Goal: Find specific page/section: Find specific page/section

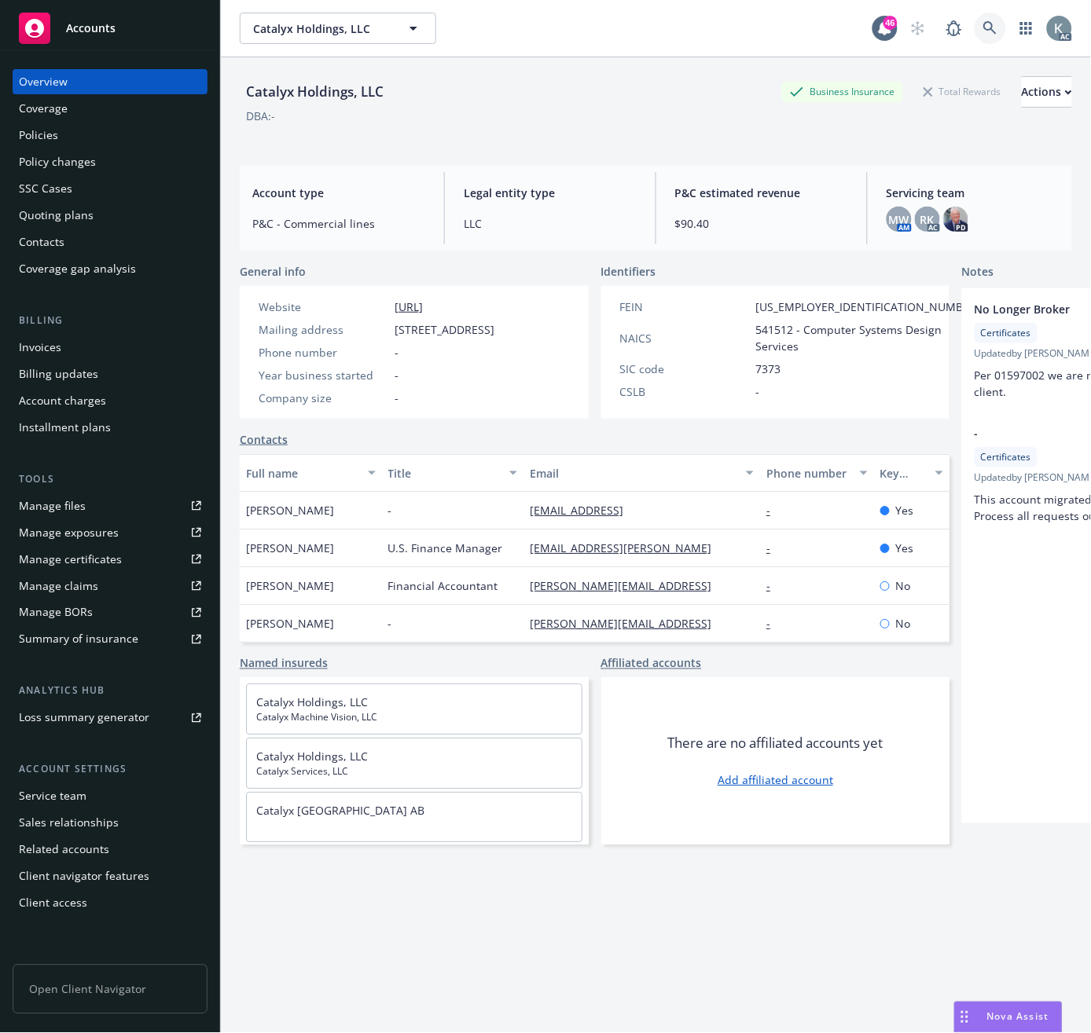
click at [983, 25] on icon at bounding box center [990, 28] width 14 height 14
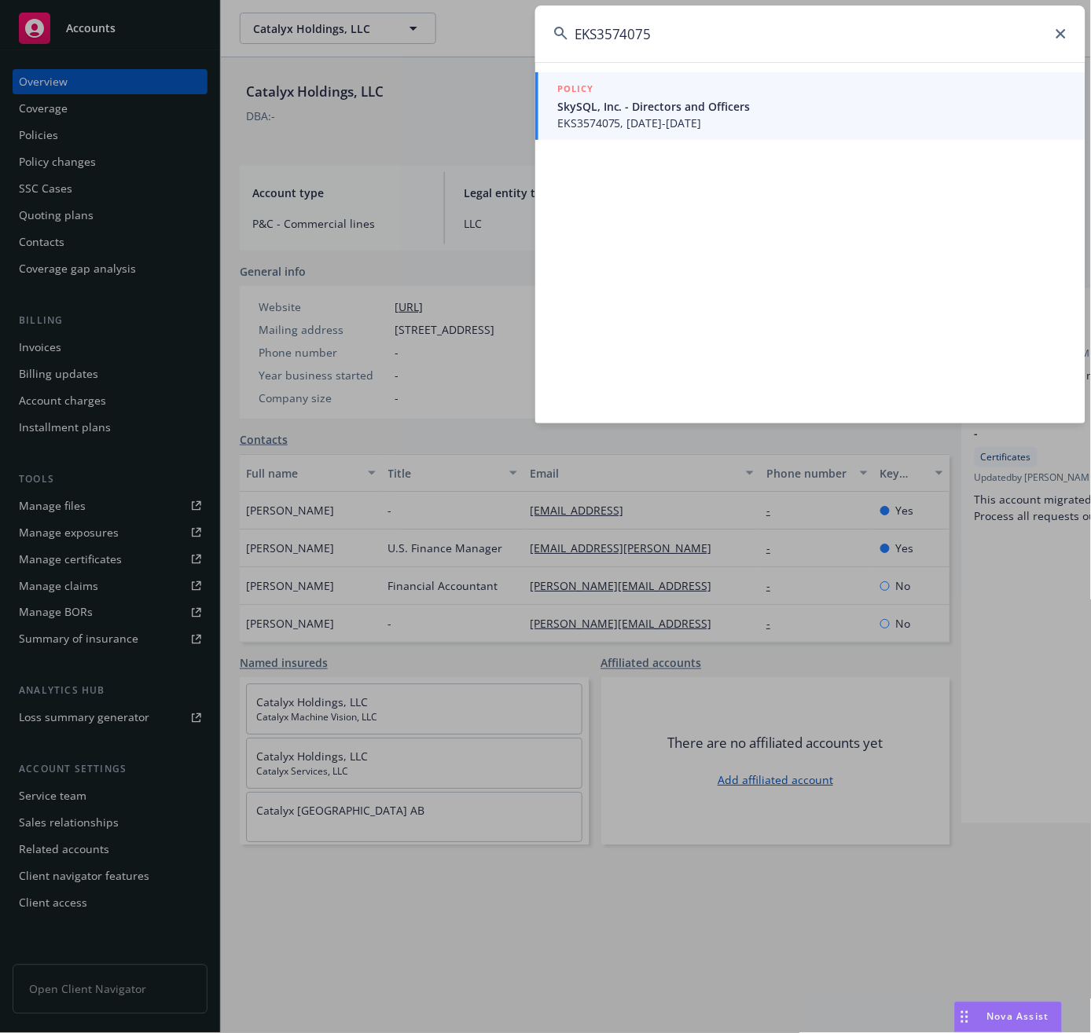
type input "EKS3574075"
click at [574, 116] on span "EKS3574075, [DATE]-[DATE]" at bounding box center [811, 123] width 509 height 17
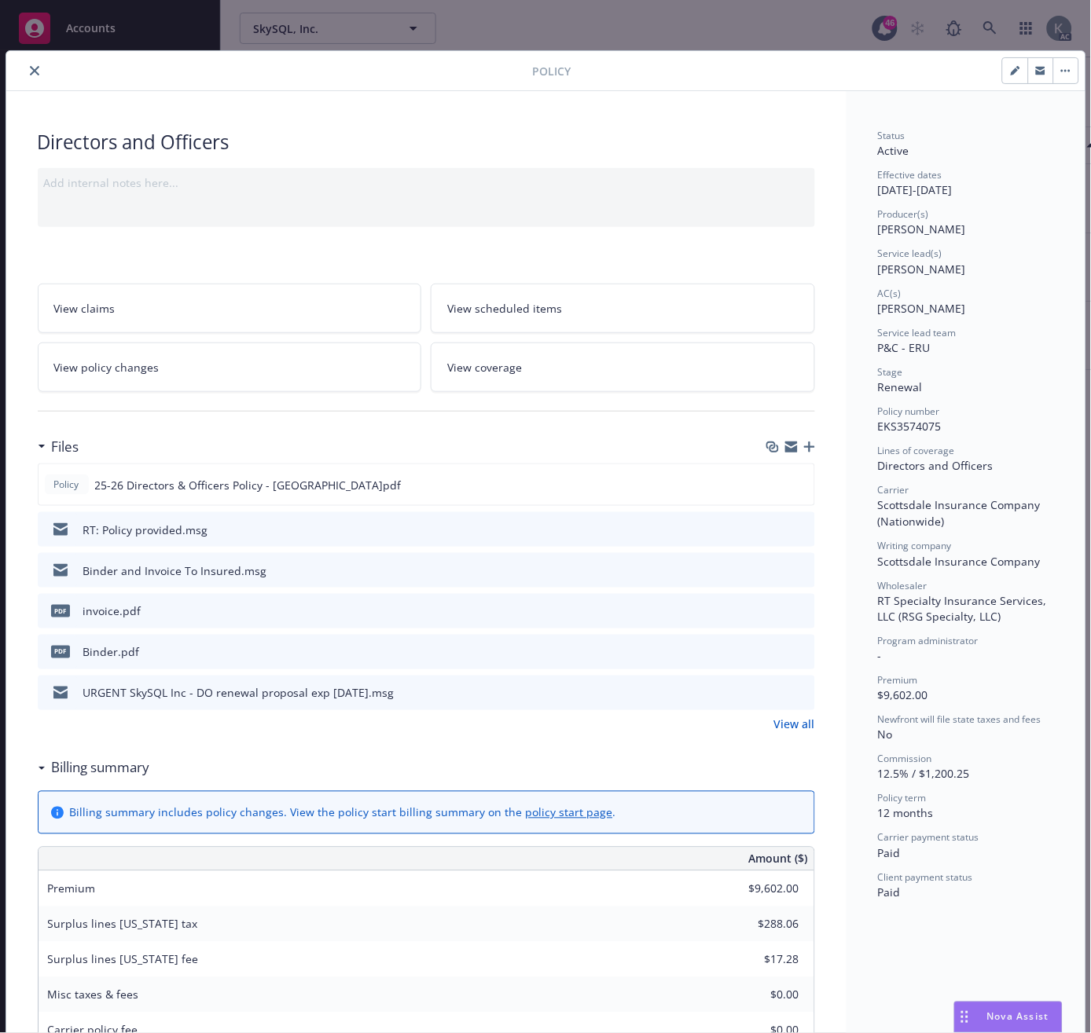
click at [30, 69] on icon "close" at bounding box center [34, 70] width 9 height 9
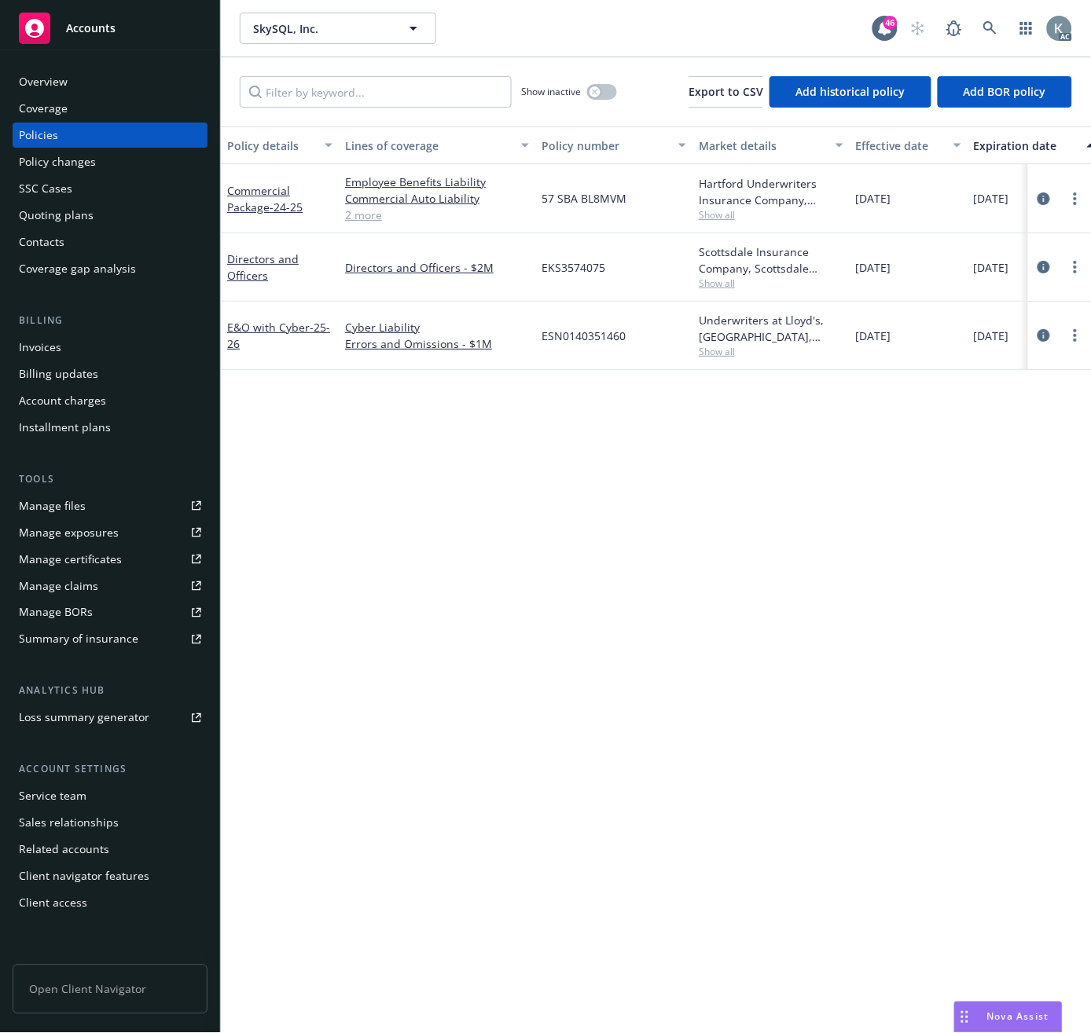
click at [42, 350] on div "Invoices" at bounding box center [40, 347] width 42 height 25
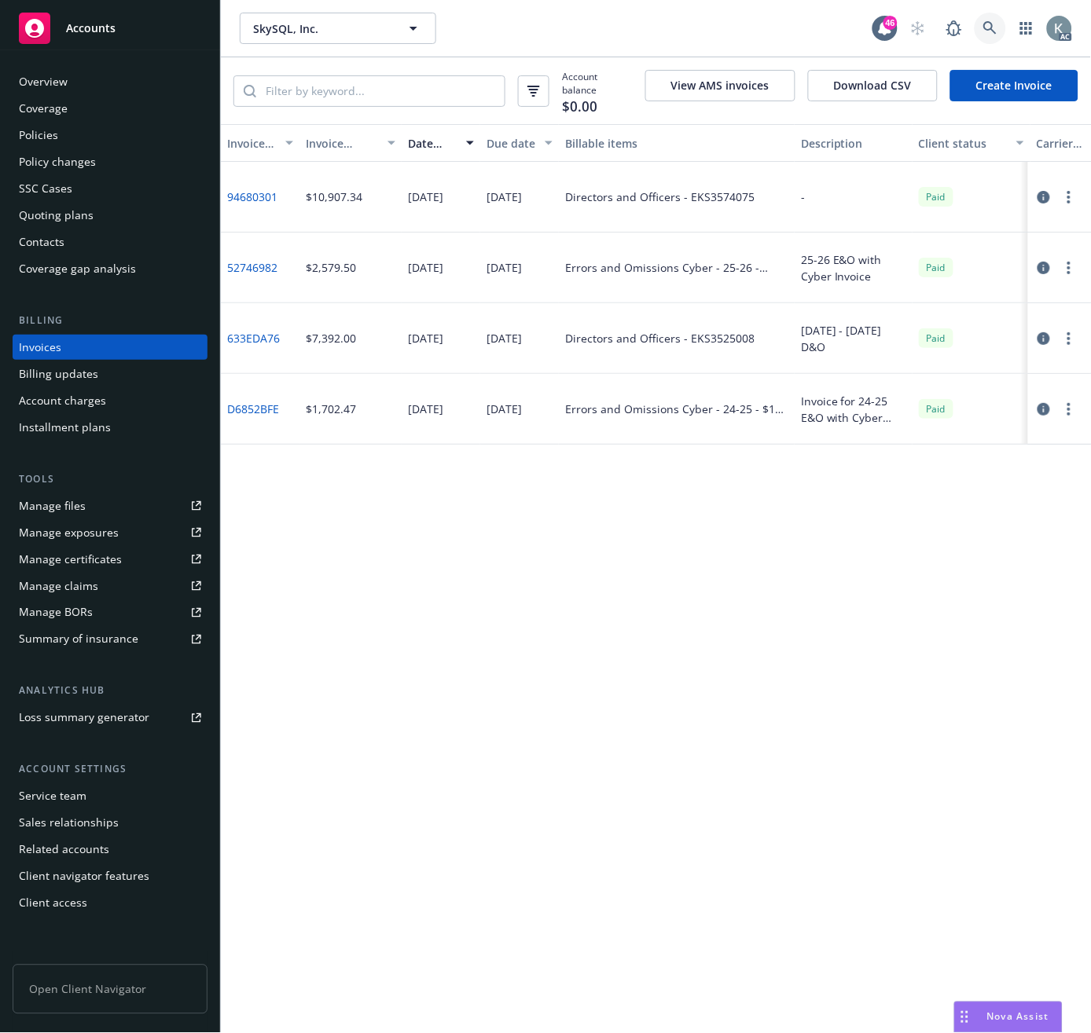
click at [985, 26] on icon at bounding box center [990, 28] width 14 height 14
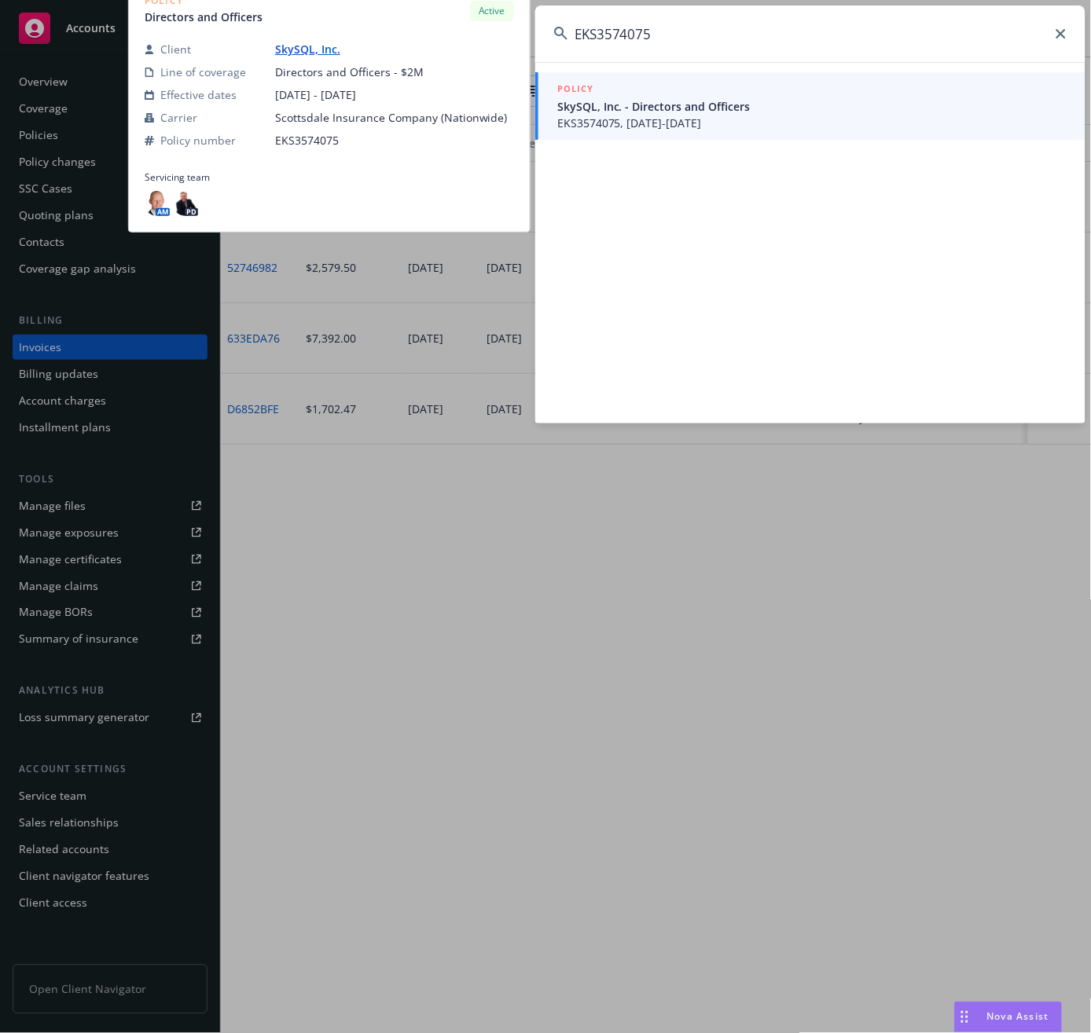
type input "EKS3574075"
click at [607, 121] on span "EKS3574075, [DATE]-[DATE]" at bounding box center [811, 123] width 509 height 17
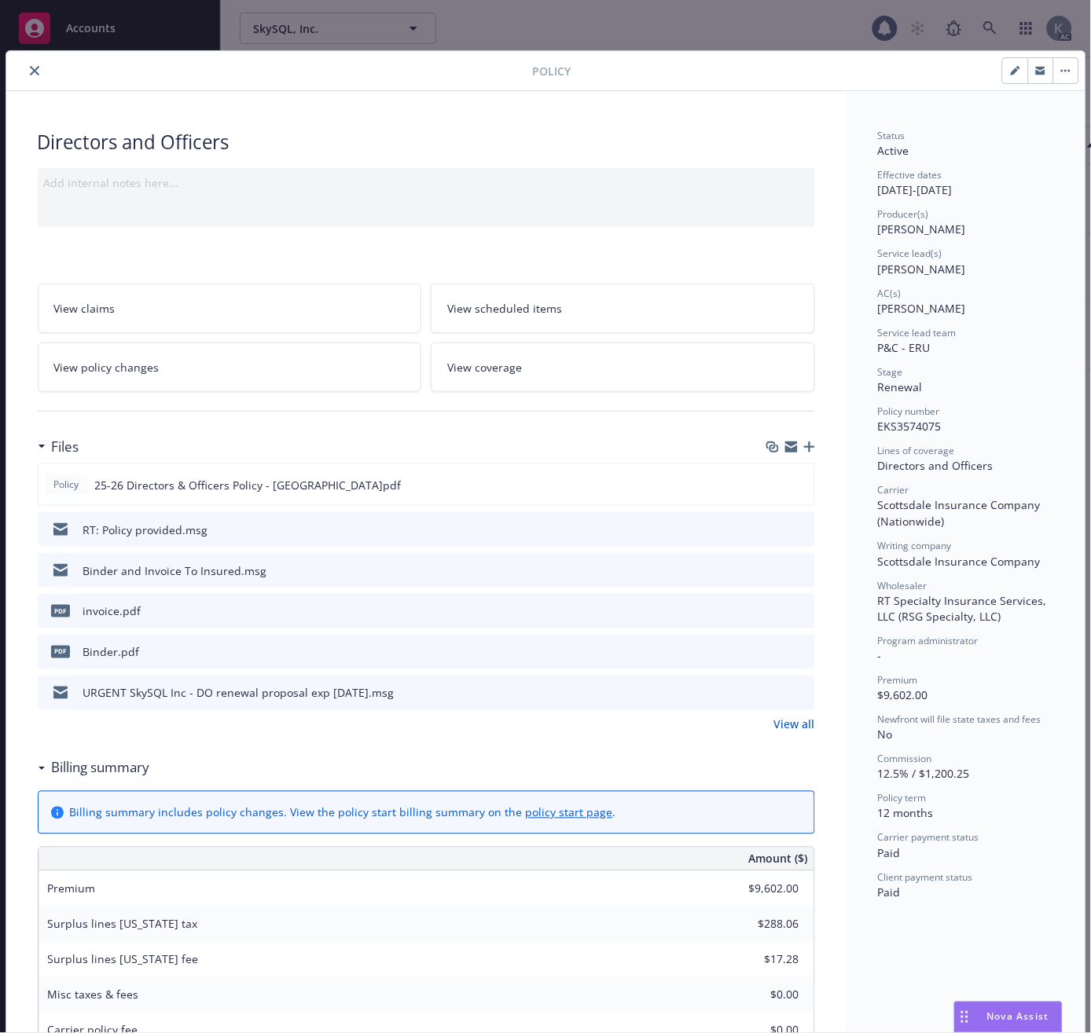
scroll to position [47, 0]
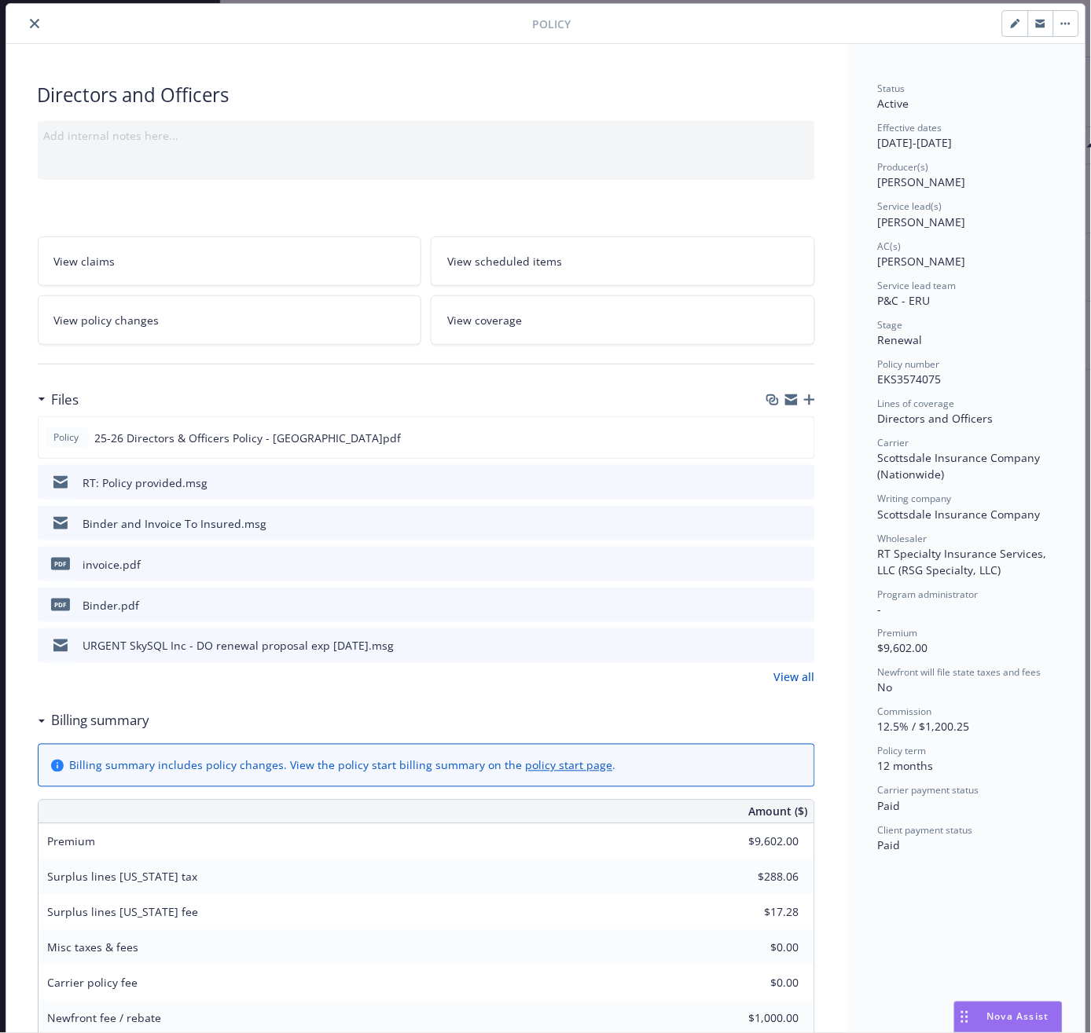
click at [30, 19] on icon "close" at bounding box center [34, 23] width 9 height 9
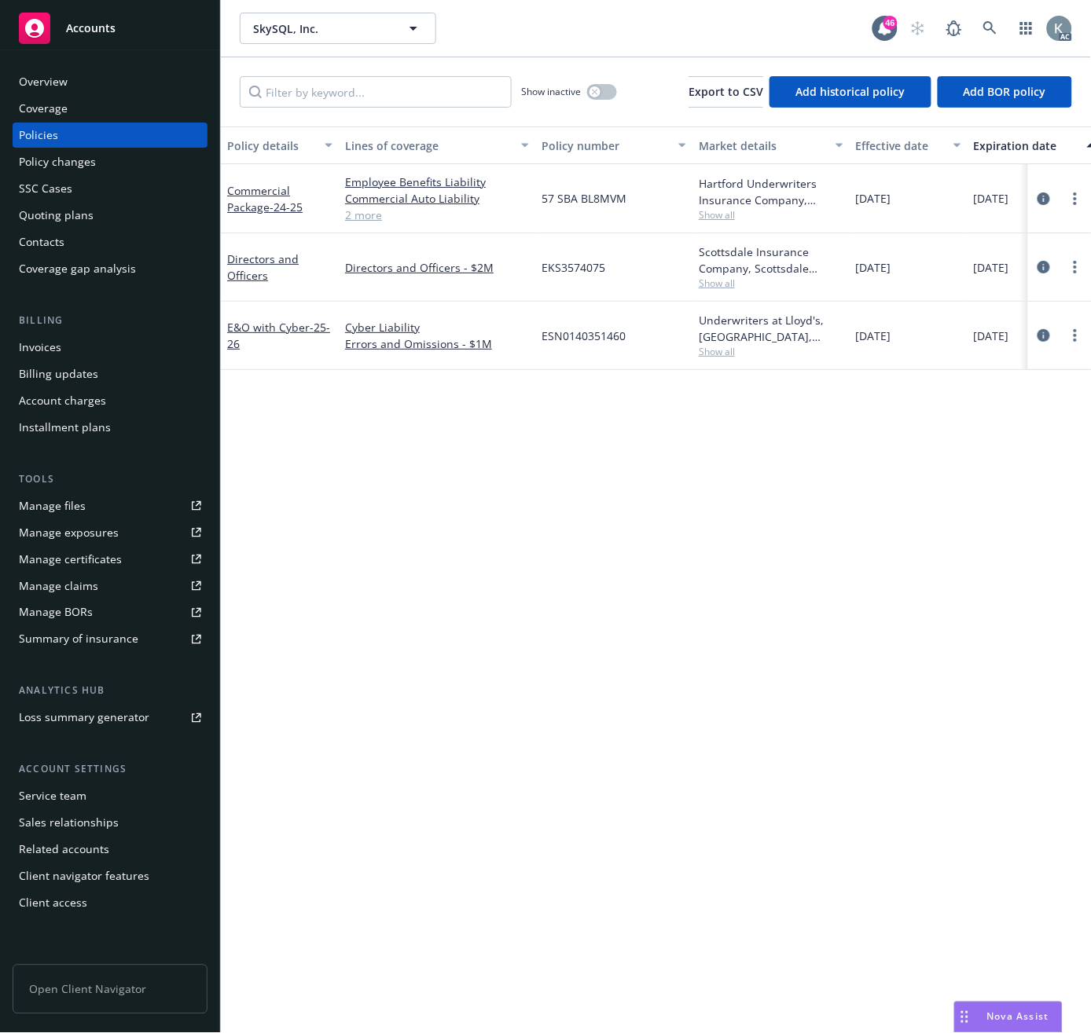
click at [44, 347] on div "Invoices" at bounding box center [40, 347] width 42 height 25
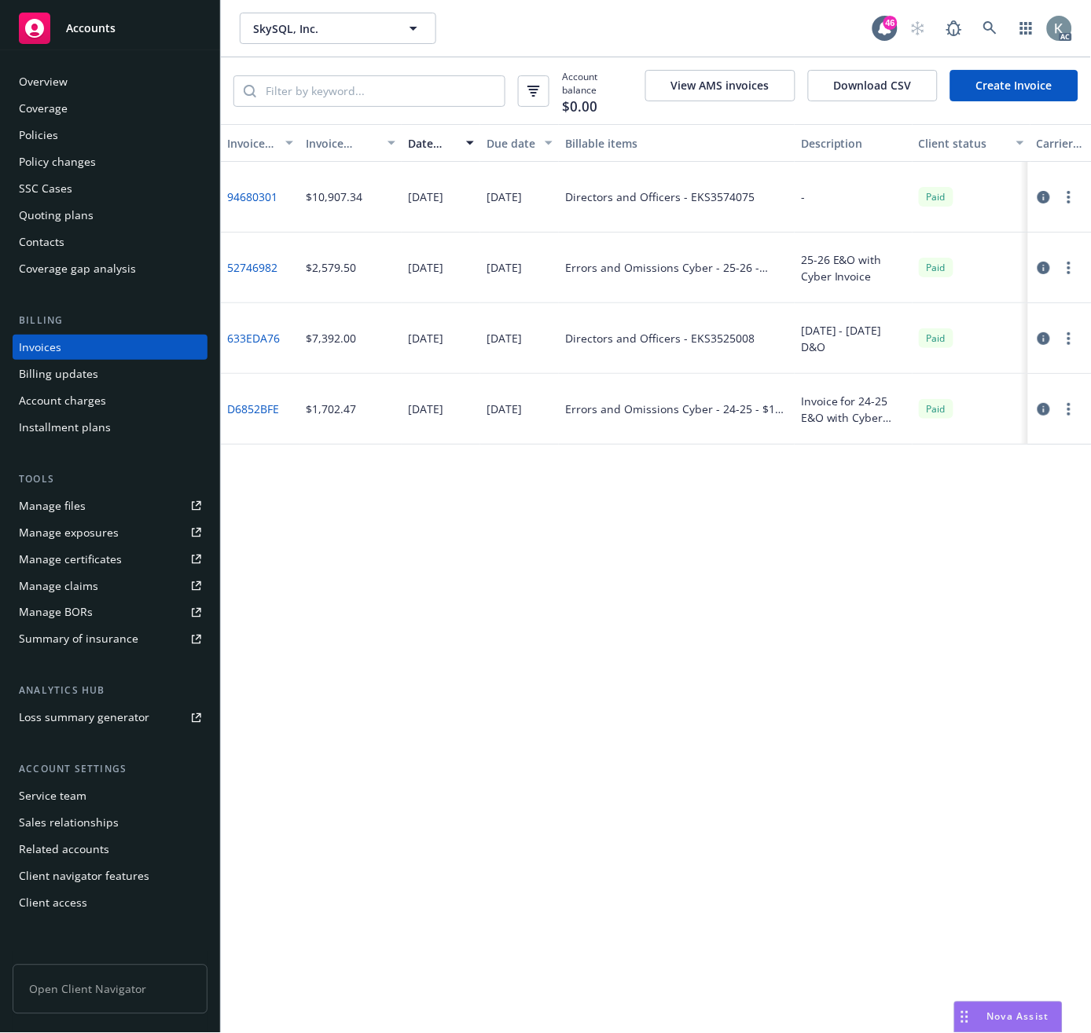
click at [237, 189] on link "94680301" at bounding box center [252, 197] width 50 height 17
click at [633, 603] on div "Invoice ID Invoice amount Date issued Due date Billable items Description Clien…" at bounding box center [656, 578] width 870 height 909
